Goal: Task Accomplishment & Management: Use online tool/utility

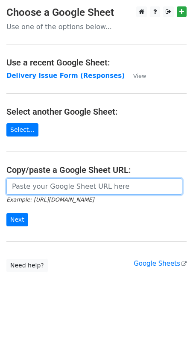
click at [24, 184] on input "url" at bounding box center [94, 186] width 176 height 16
paste input "https://docs.google.com/spreadsheets/d/1qQHD5SoE2zCQxW73jNxLPRujqbOdsJS1upL9tDW…"
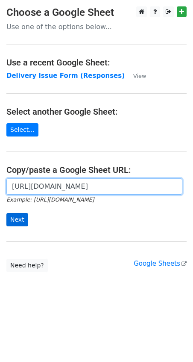
type input "https://docs.google.com/spreadsheets/d/1qQHD5SoE2zCQxW73jNxLPRujqbOdsJS1upL9tDW…"
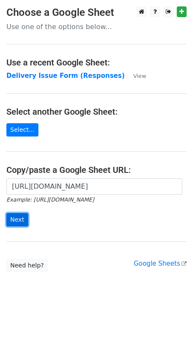
scroll to position [0, 0]
click at [17, 223] on input "Next" at bounding box center [17, 219] width 22 height 13
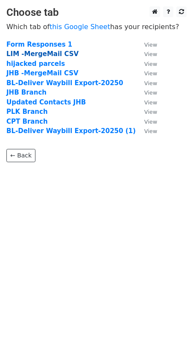
click at [18, 57] on strong "LIM -MergeMail CSV" at bounding box center [42, 54] width 72 height 8
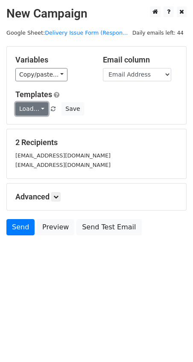
click at [41, 109] on link "Load..." at bounding box center [31, 108] width 33 height 13
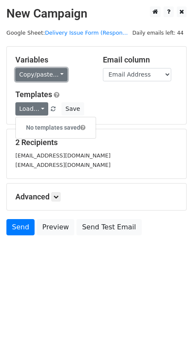
click at [59, 75] on link "Copy/paste..." at bounding box center [41, 74] width 52 height 13
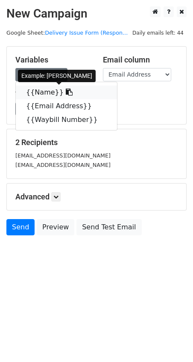
click at [41, 94] on link "{{Name}}" at bounding box center [66, 93] width 101 height 14
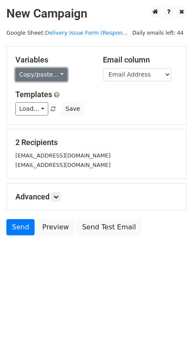
click at [53, 75] on link "Copy/paste..." at bounding box center [41, 74] width 52 height 13
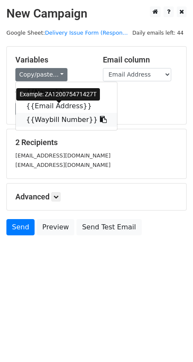
click at [46, 117] on link "{{Waybill Number}}" at bounding box center [66, 120] width 101 height 14
